Goal: Transaction & Acquisition: Purchase product/service

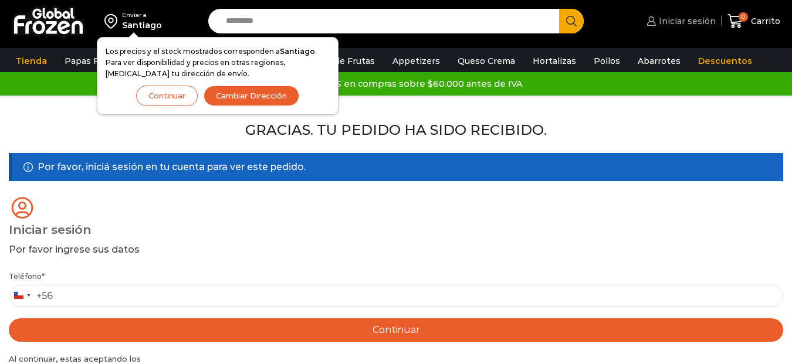
click at [698, 20] on span "Iniciar sesión" at bounding box center [686, 21] width 60 height 12
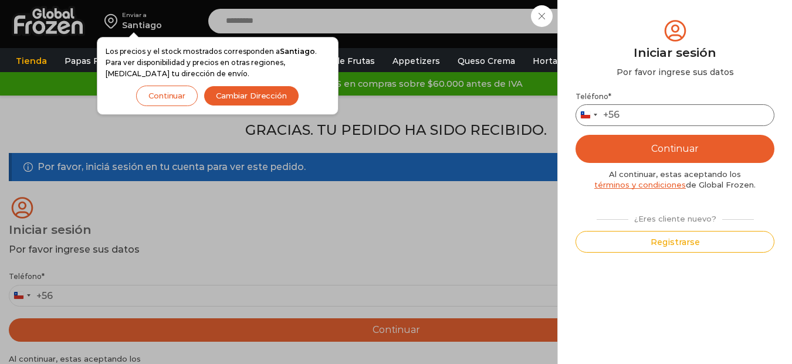
click at [639, 119] on input "Teléfono *" at bounding box center [675, 115] width 199 height 22
type input "*********"
click at [671, 150] on button "Continuar" at bounding box center [675, 149] width 199 height 28
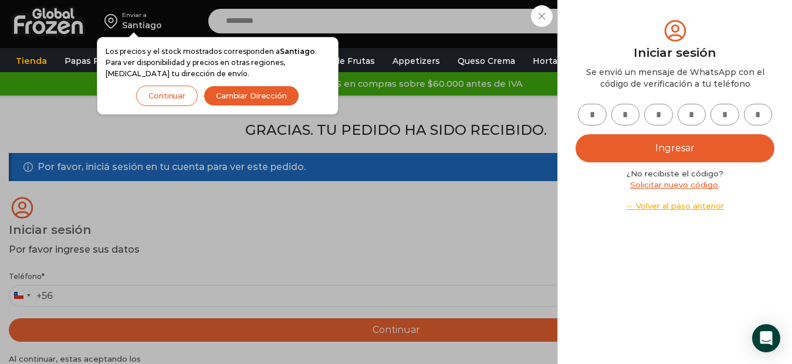
click at [599, 115] on input "text" at bounding box center [592, 115] width 29 height 22
type input "*"
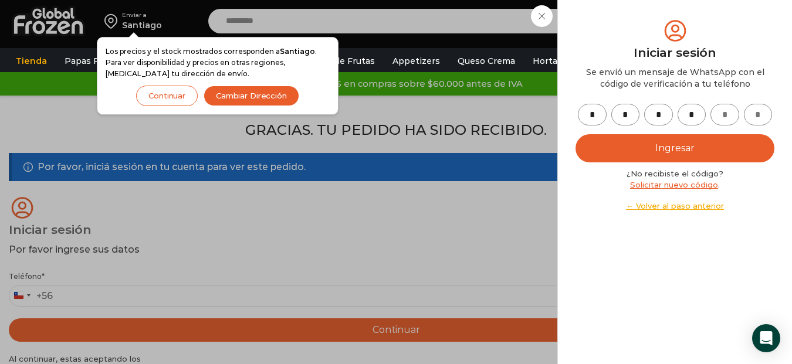
type input "*"
click at [665, 147] on button "Ingresar" at bounding box center [675, 148] width 199 height 28
click at [676, 150] on button "Ingresar" at bounding box center [675, 148] width 199 height 28
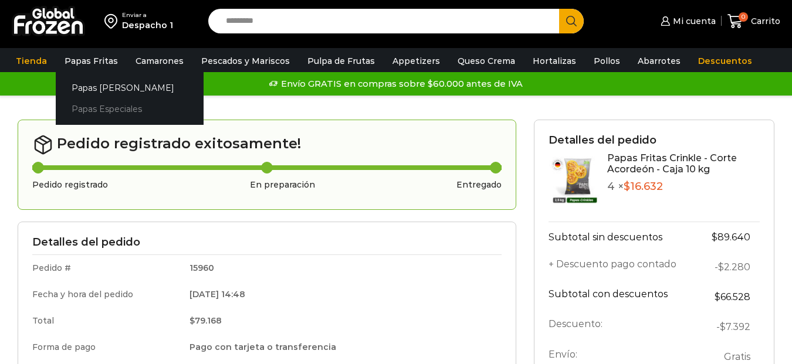
click at [107, 103] on link "Papas Especiales" at bounding box center [130, 110] width 148 height 22
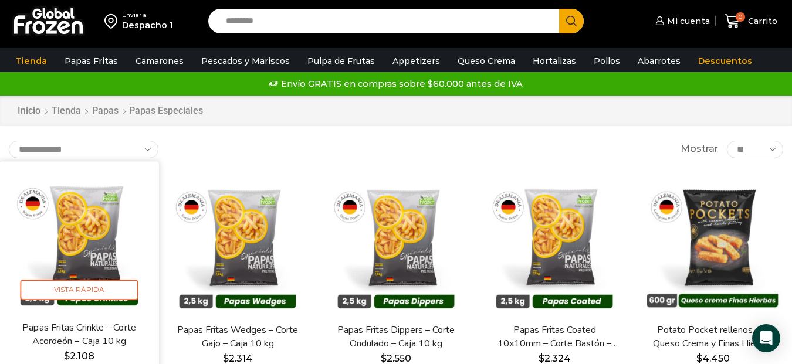
click at [102, 220] on img at bounding box center [79, 241] width 142 height 142
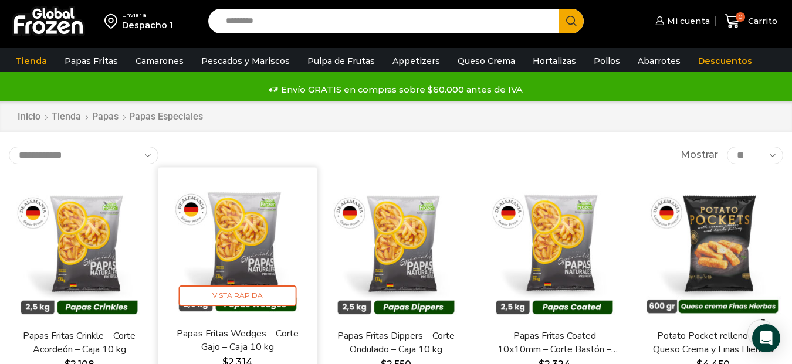
scroll to position [39, 0]
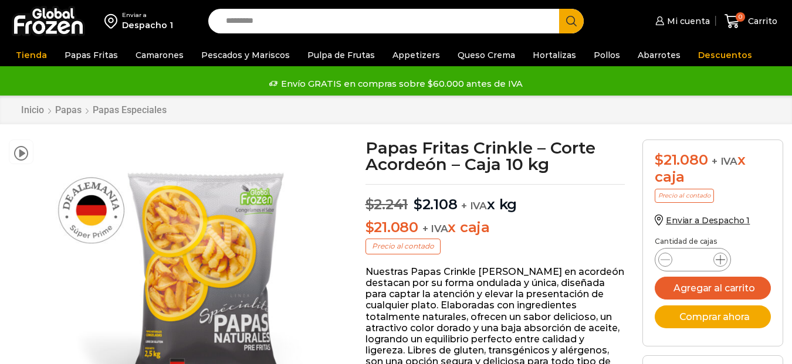
click at [719, 261] on icon at bounding box center [720, 259] width 9 height 9
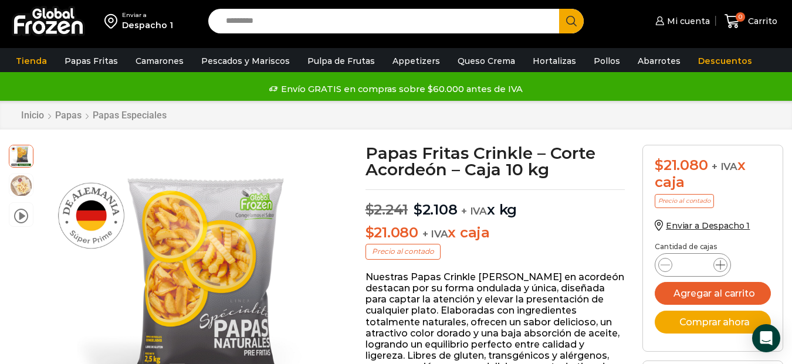
click at [721, 265] on icon at bounding box center [720, 265] width 9 height 9
type input "*"
click at [714, 319] on button "Comprar ahora" at bounding box center [713, 322] width 116 height 23
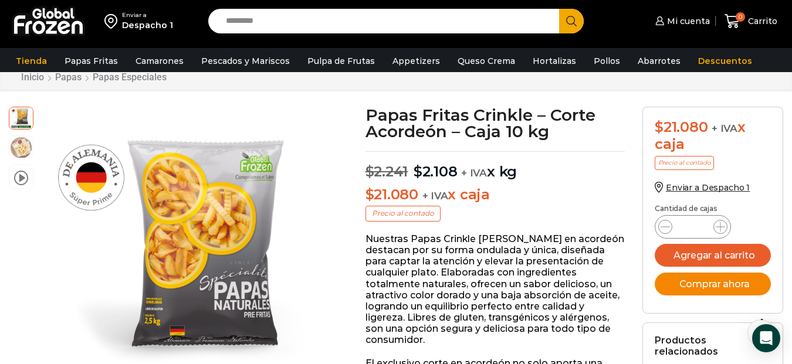
scroll to position [59, 0]
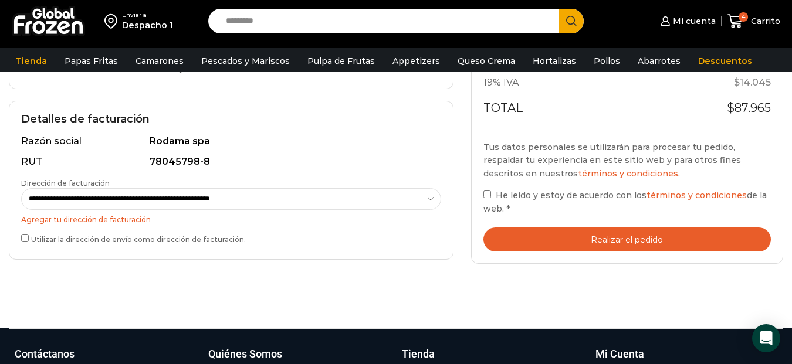
scroll to position [352, 0]
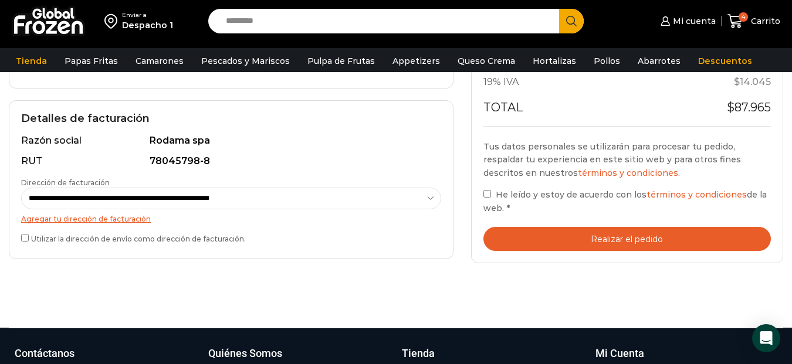
click at [617, 239] on button "Realizar el pedido" at bounding box center [628, 239] width 288 height 24
